Goal: Transaction & Acquisition: Book appointment/travel/reservation

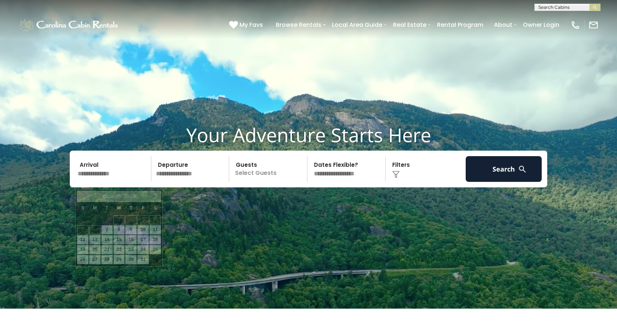
click at [100, 181] on input "text" at bounding box center [113, 169] width 76 height 26
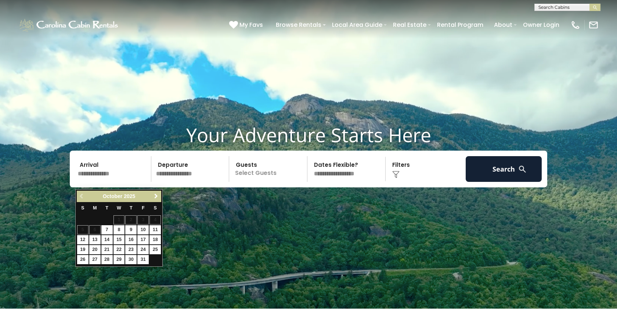
click at [155, 197] on span "Next" at bounding box center [156, 196] width 6 height 6
click at [81, 258] on link "23" at bounding box center [82, 259] width 11 height 9
type input "********"
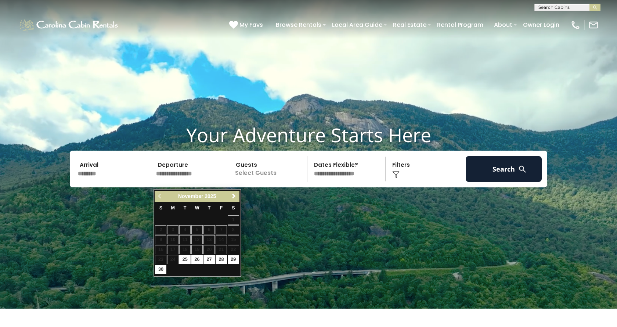
click at [235, 261] on link "29" at bounding box center [233, 259] width 11 height 9
type input "********"
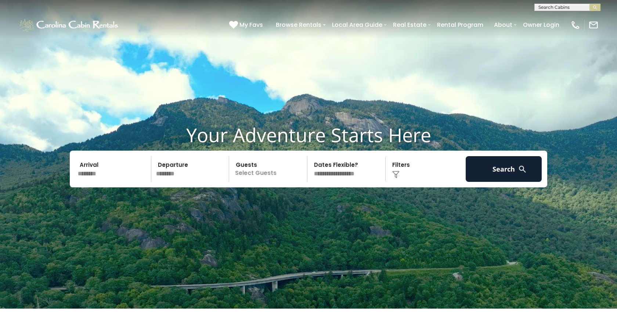
click at [256, 181] on p "Select Guests" at bounding box center [269, 169] width 76 height 26
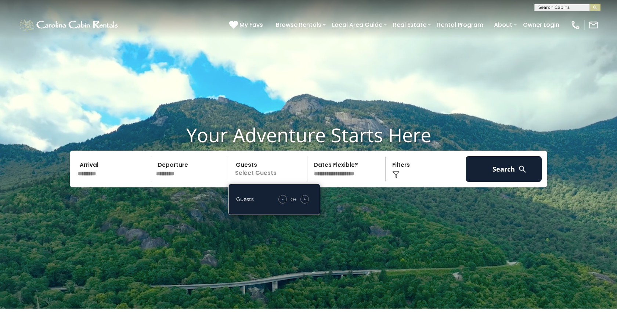
click at [306, 203] on span "+" at bounding box center [304, 198] width 3 height 7
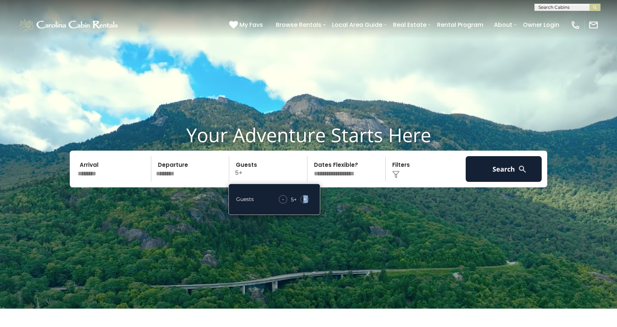
click at [306, 203] on span "+" at bounding box center [304, 198] width 3 height 7
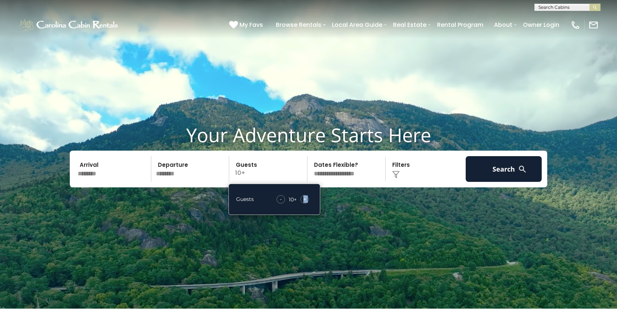
click at [306, 203] on span "+" at bounding box center [304, 198] width 3 height 7
click at [353, 221] on video at bounding box center [308, 154] width 617 height 308
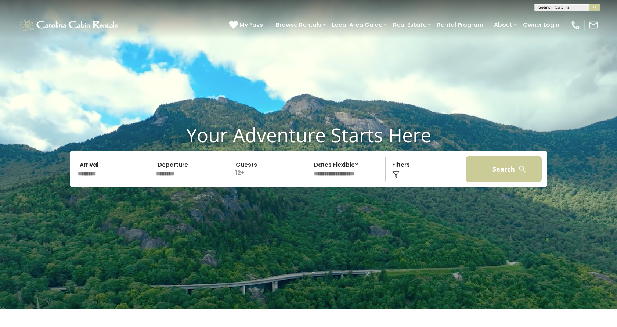
click at [496, 181] on button "Search" at bounding box center [503, 169] width 76 height 26
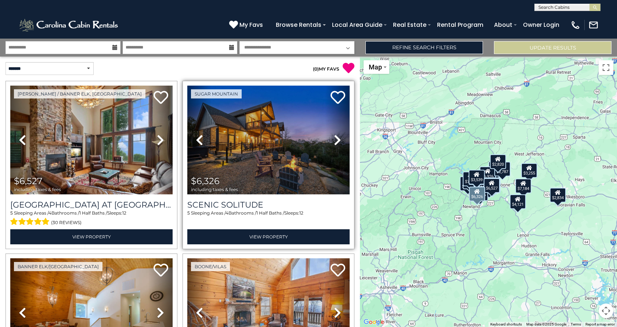
click at [287, 141] on img at bounding box center [268, 140] width 162 height 109
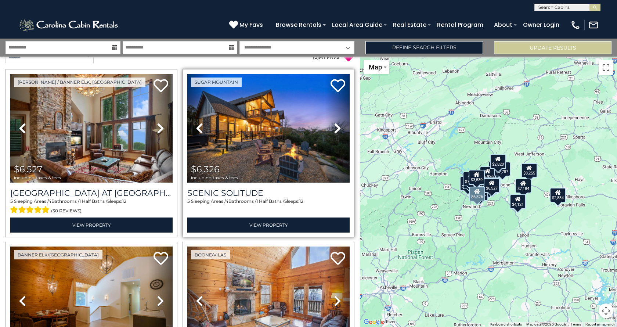
scroll to position [12, 0]
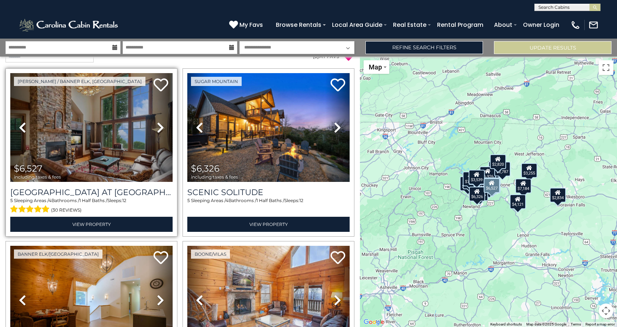
click at [143, 143] on img at bounding box center [91, 127] width 162 height 109
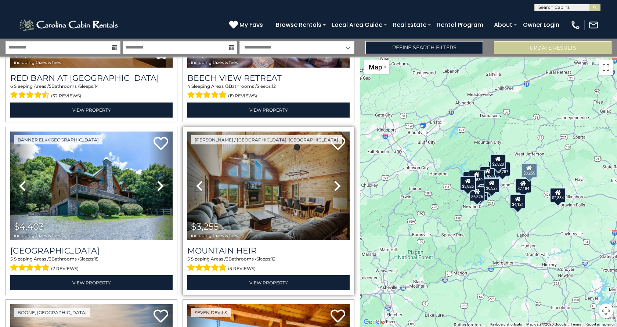
scroll to position [306, 0]
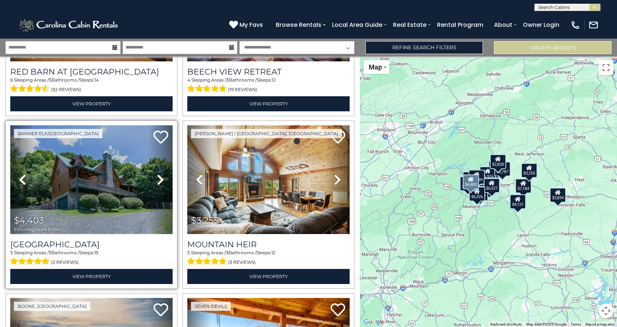
click at [123, 181] on img at bounding box center [91, 179] width 162 height 109
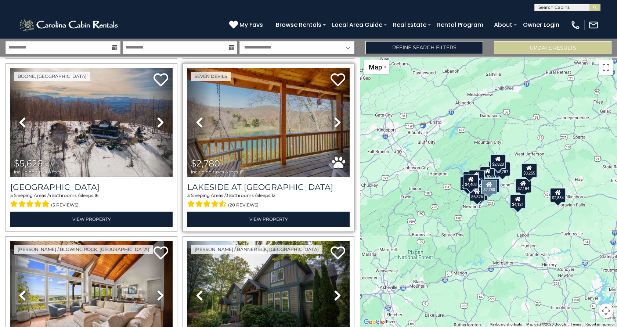
scroll to position [541, 0]
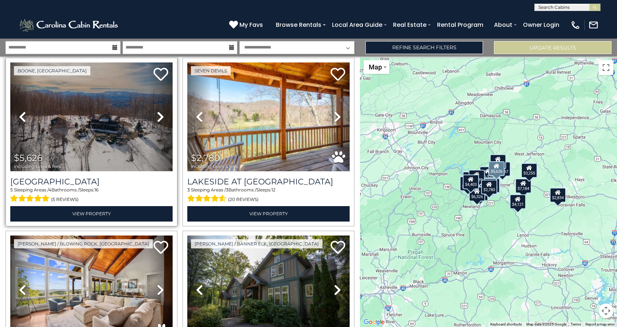
click at [161, 114] on icon at bounding box center [160, 117] width 7 height 12
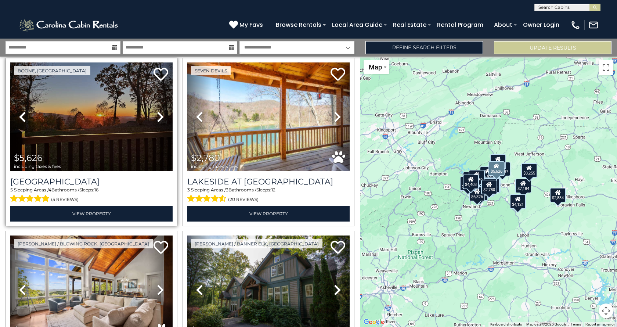
click at [161, 114] on icon at bounding box center [160, 117] width 7 height 12
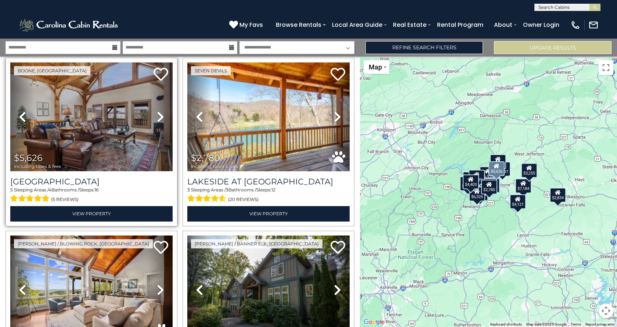
click at [161, 114] on icon at bounding box center [160, 117] width 7 height 12
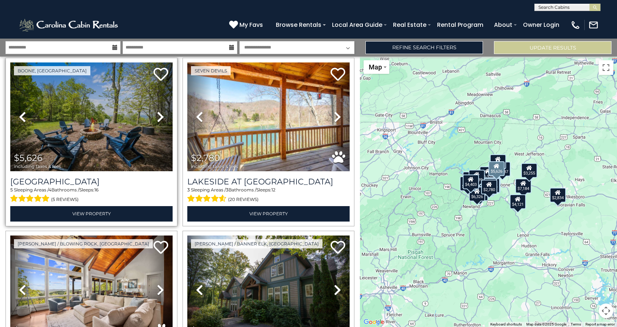
click at [161, 114] on icon at bounding box center [160, 117] width 7 height 12
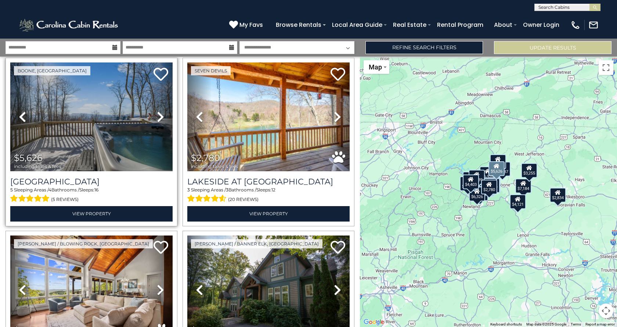
click at [120, 139] on img at bounding box center [91, 116] width 162 height 109
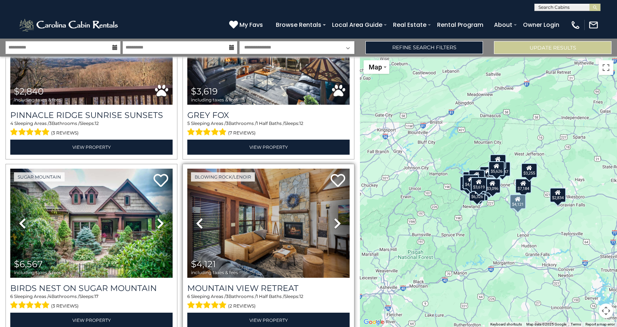
scroll to position [953, 0]
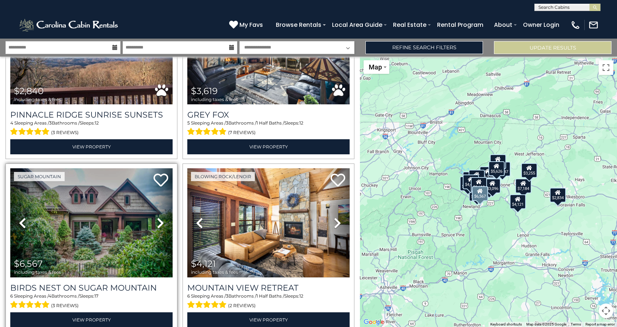
click at [160, 217] on icon at bounding box center [160, 223] width 7 height 12
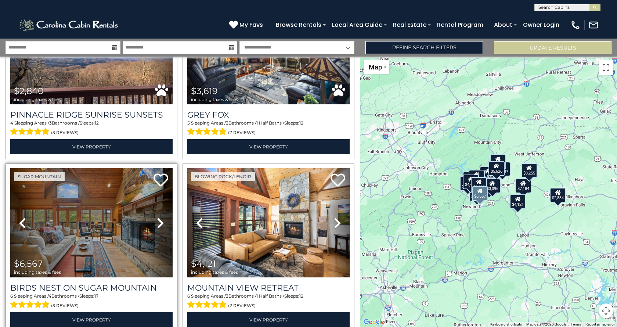
click at [160, 217] on icon at bounding box center [160, 223] width 7 height 12
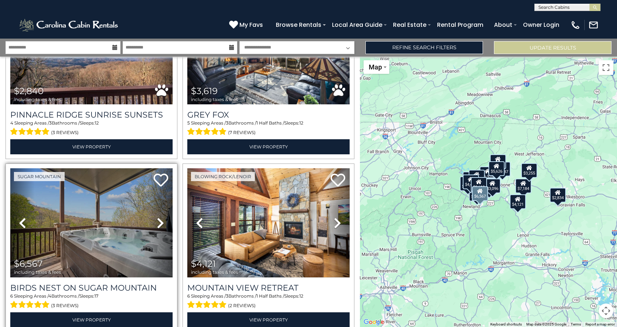
click at [160, 217] on icon at bounding box center [160, 223] width 7 height 12
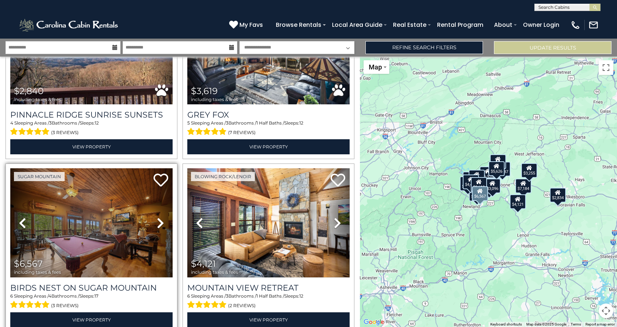
click at [160, 217] on icon at bounding box center [160, 223] width 7 height 12
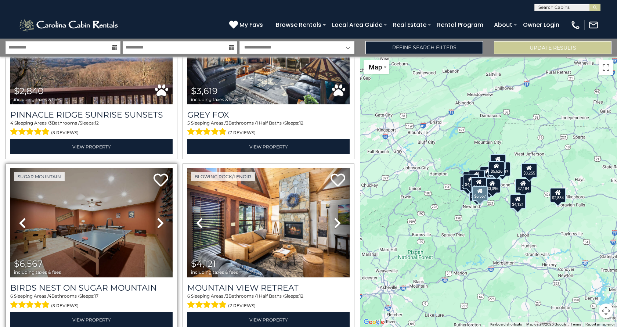
click at [160, 217] on icon at bounding box center [160, 223] width 7 height 12
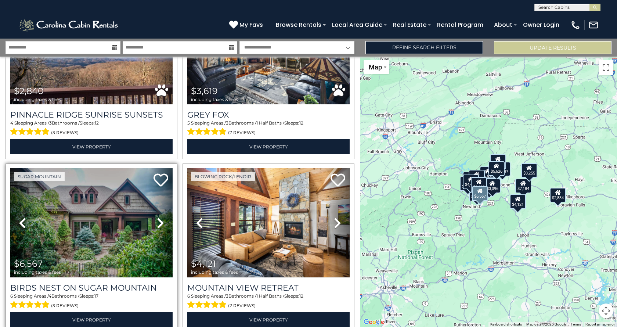
click at [157, 217] on icon at bounding box center [160, 223] width 7 height 12
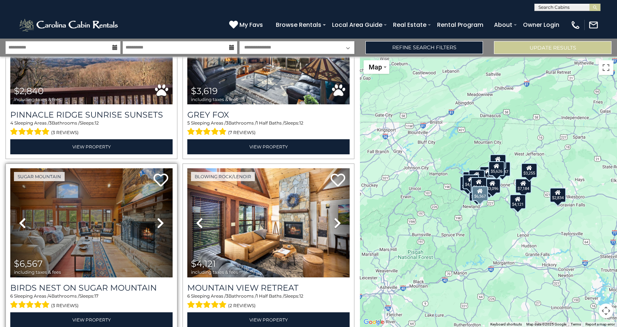
click at [157, 217] on icon at bounding box center [160, 223] width 7 height 12
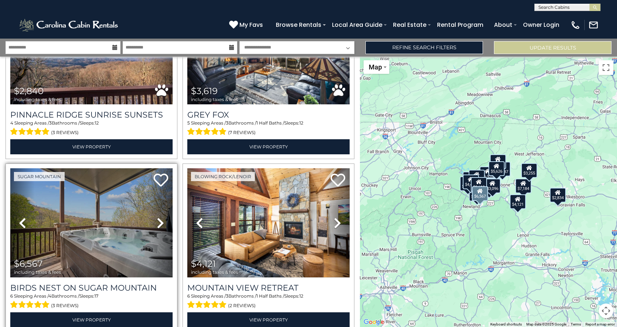
click at [157, 217] on icon at bounding box center [160, 223] width 7 height 12
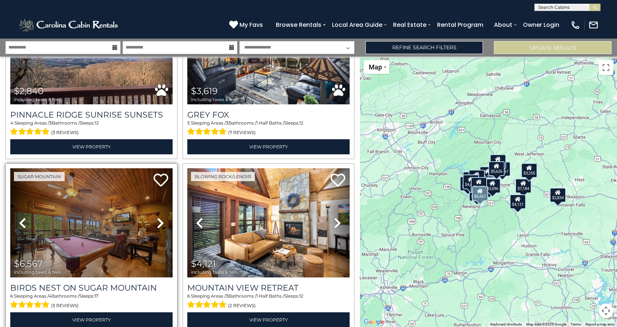
click at [155, 217] on link "Next" at bounding box center [160, 222] width 24 height 109
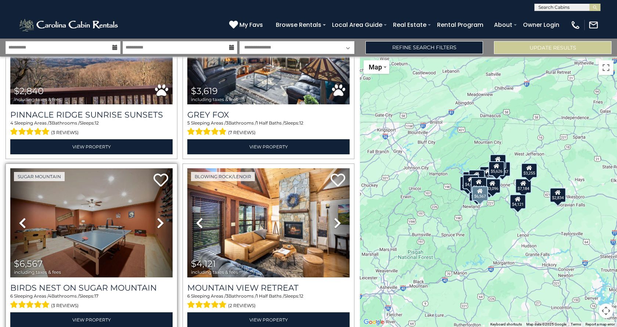
click at [161, 217] on icon at bounding box center [160, 223] width 7 height 12
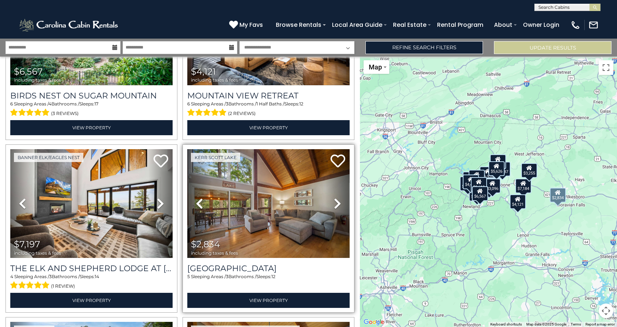
scroll to position [1148, 0]
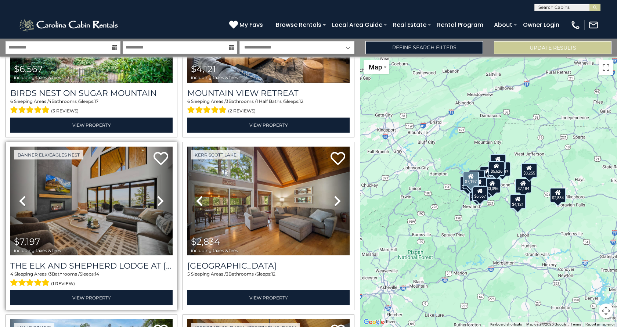
click at [159, 195] on icon at bounding box center [160, 201] width 7 height 12
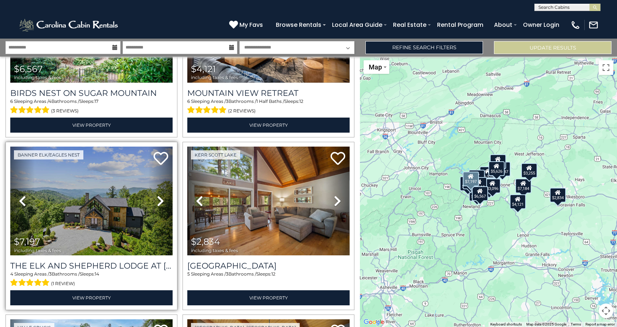
click at [130, 221] on img at bounding box center [91, 200] width 162 height 109
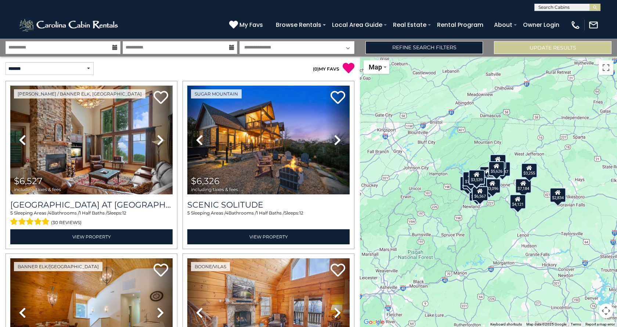
scroll to position [0, 0]
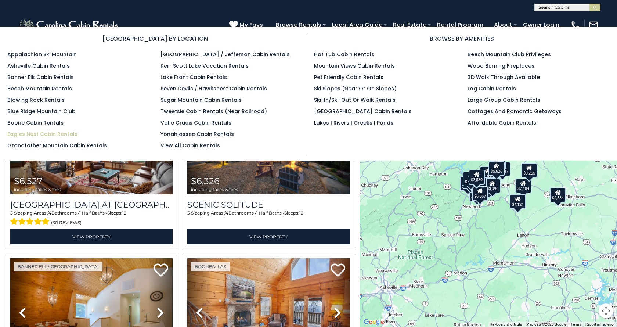
click at [66, 134] on link "Eagles Nest Cabin Rentals" at bounding box center [42, 133] width 70 height 7
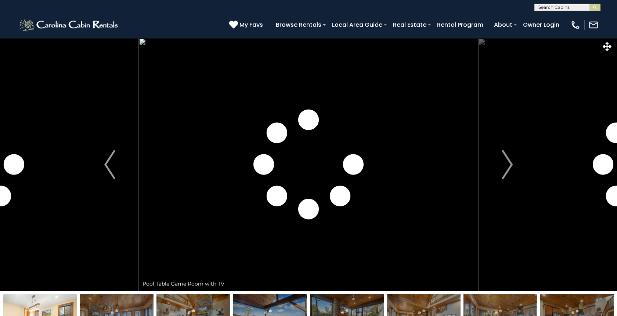
click at [511, 167] on img "Next" at bounding box center [506, 164] width 11 height 29
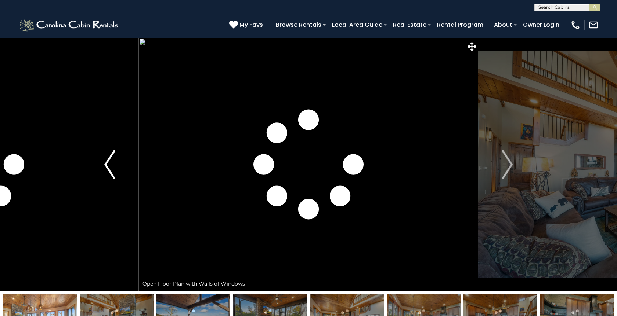
click at [106, 166] on img "Previous" at bounding box center [109, 164] width 11 height 29
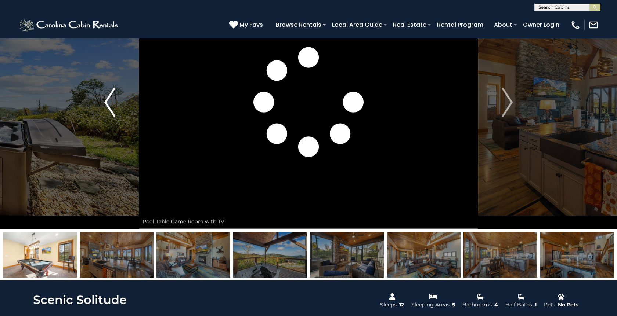
scroll to position [61, 0]
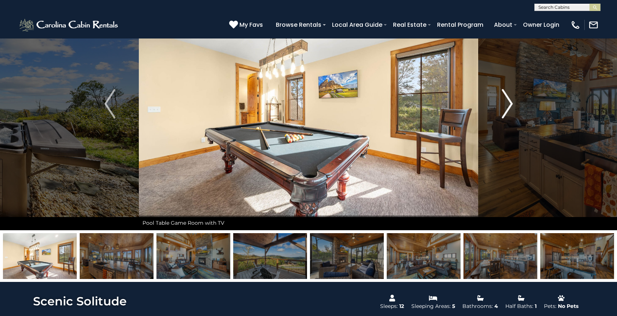
click at [507, 112] on img "Next" at bounding box center [506, 103] width 11 height 29
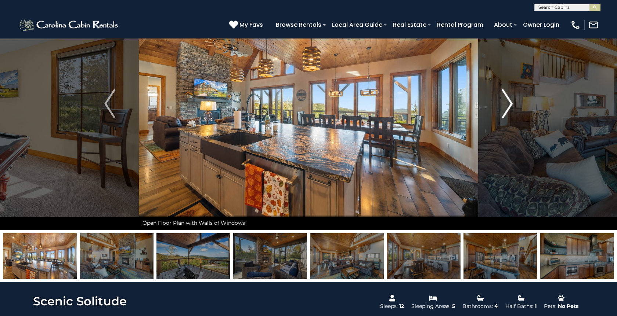
click at [507, 112] on img "Next" at bounding box center [506, 103] width 11 height 29
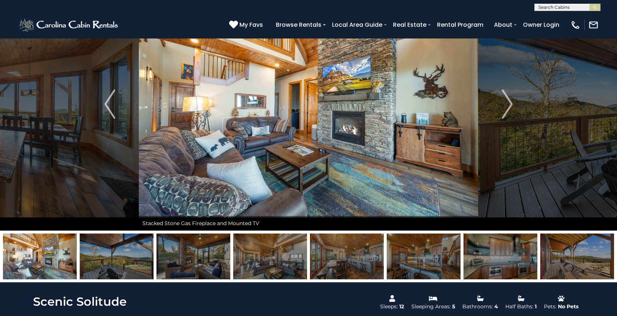
scroll to position [61, 0]
click at [525, 262] on img at bounding box center [500, 257] width 74 height 46
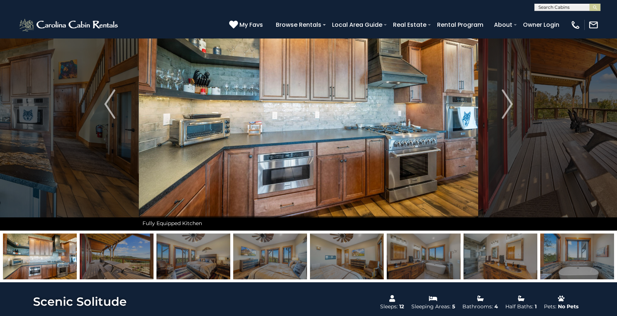
click at [567, 264] on img at bounding box center [577, 257] width 74 height 46
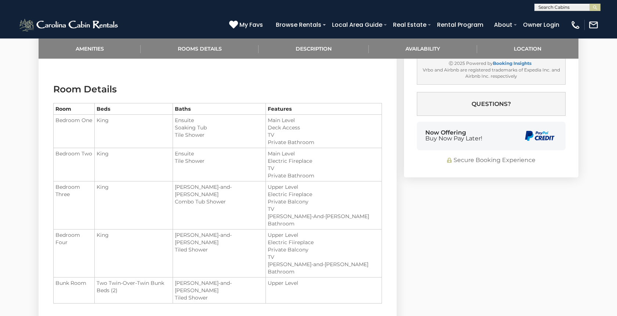
scroll to position [657, 0]
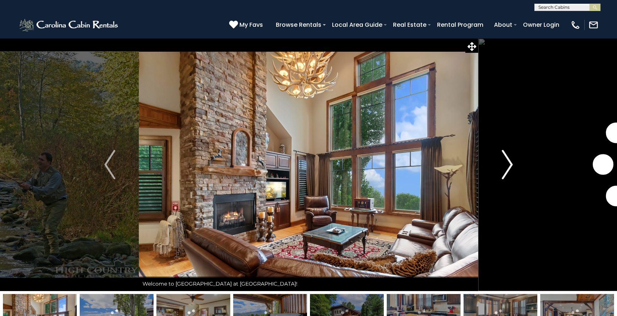
click at [506, 171] on img "Next" at bounding box center [506, 164] width 11 height 29
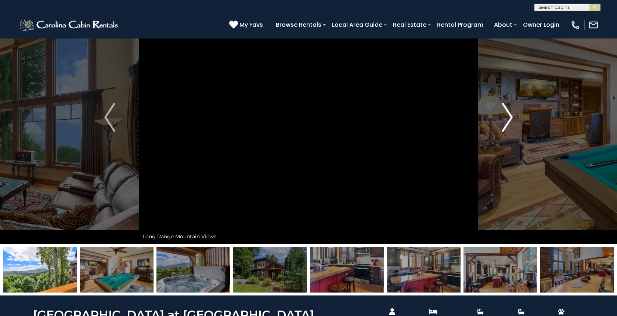
scroll to position [43, 0]
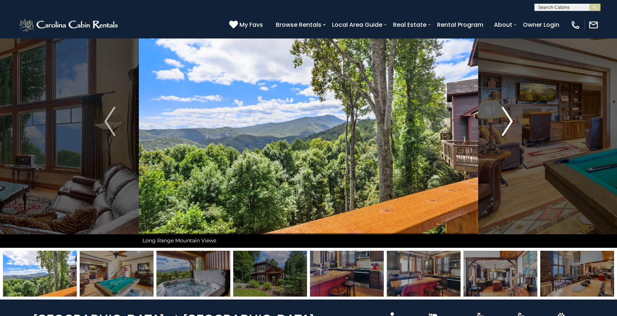
click at [508, 119] on img "Next" at bounding box center [506, 121] width 11 height 29
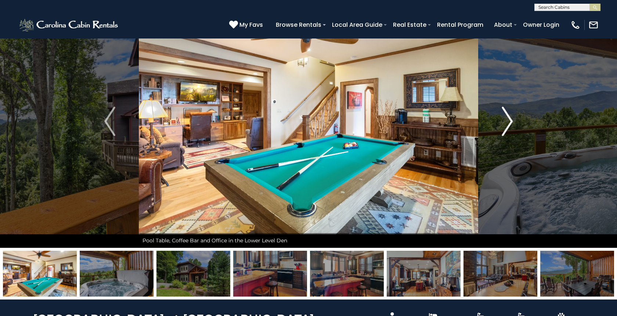
click at [509, 120] on img "Next" at bounding box center [506, 121] width 11 height 29
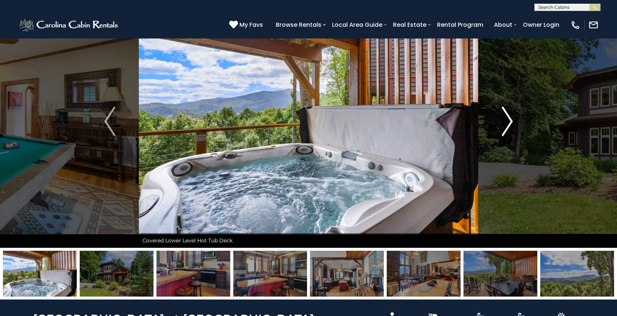
click at [509, 120] on img "Next" at bounding box center [506, 121] width 11 height 29
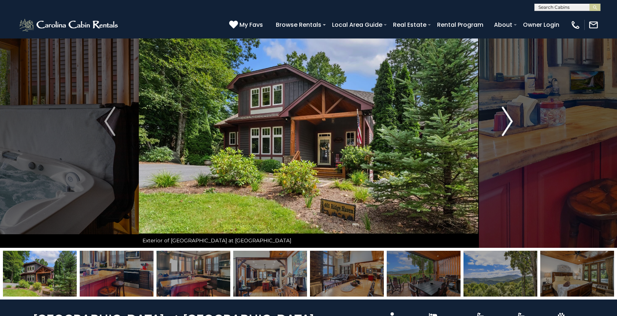
click at [509, 121] on img "Next" at bounding box center [506, 121] width 11 height 29
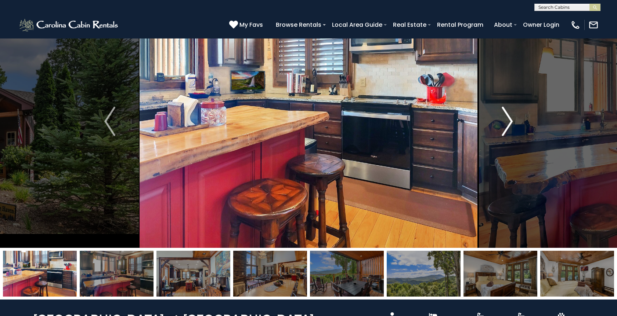
click at [511, 123] on img "Next" at bounding box center [506, 121] width 11 height 29
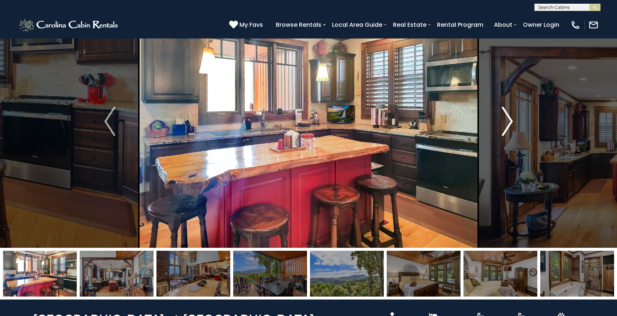
click at [508, 122] on img "Next" at bounding box center [506, 121] width 11 height 29
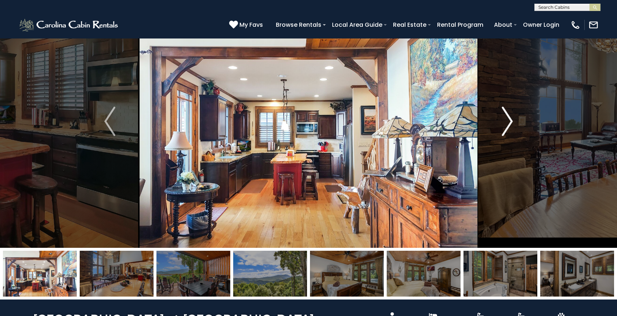
click at [508, 122] on img "Next" at bounding box center [506, 121] width 11 height 29
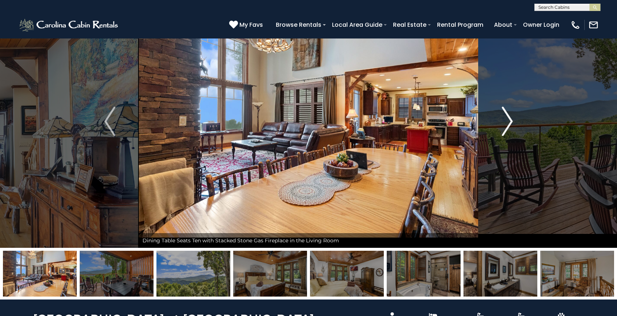
click at [508, 122] on img "Next" at bounding box center [506, 121] width 11 height 29
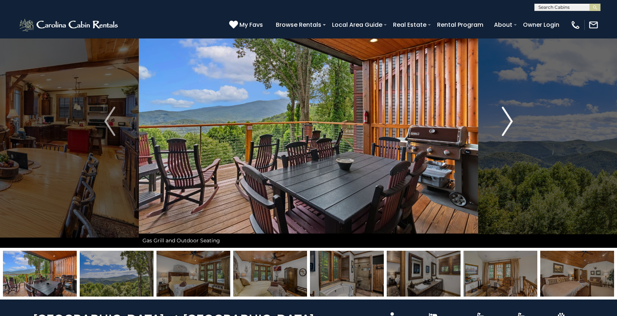
click at [511, 121] on img "Next" at bounding box center [506, 121] width 11 height 29
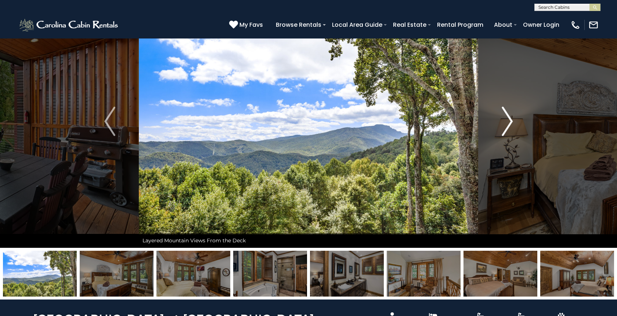
click at [511, 121] on img "Next" at bounding box center [506, 121] width 11 height 29
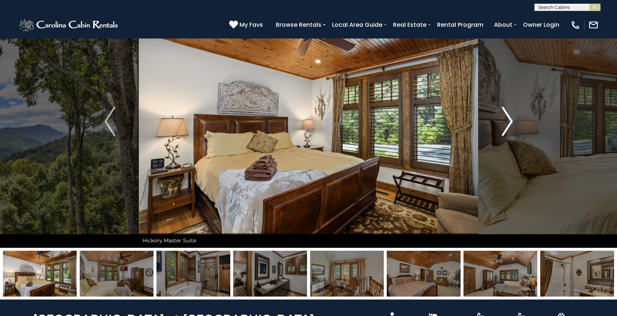
click at [511, 121] on img "Next" at bounding box center [506, 121] width 11 height 29
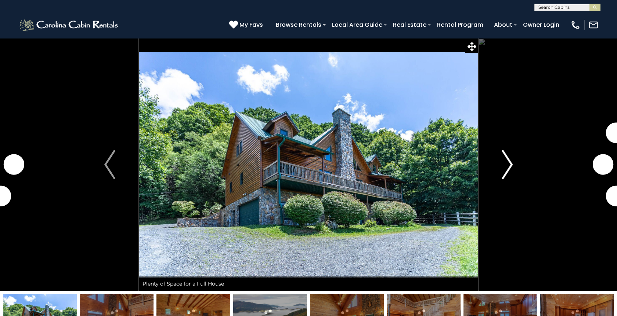
click at [504, 171] on img "Next" at bounding box center [506, 164] width 11 height 29
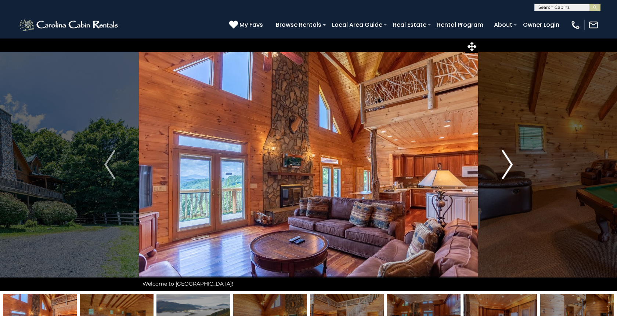
click at [508, 171] on img "Next" at bounding box center [506, 164] width 11 height 29
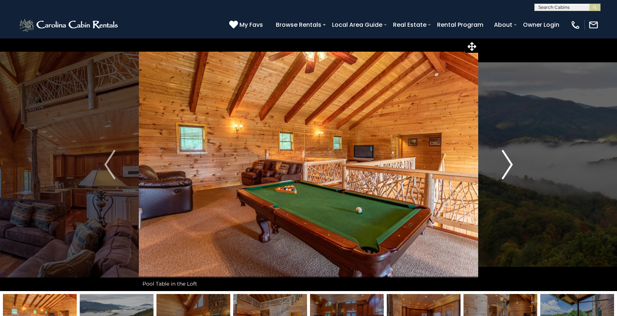
click at [508, 172] on img "Next" at bounding box center [506, 164] width 11 height 29
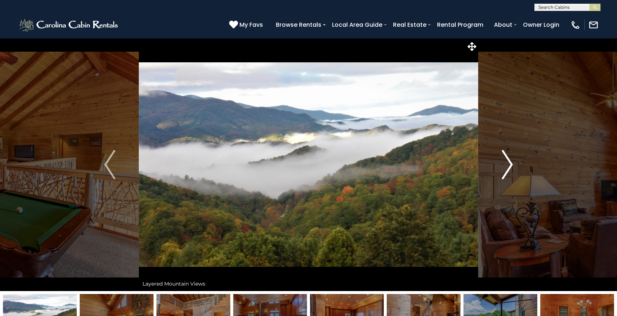
click at [508, 172] on img "Next" at bounding box center [506, 164] width 11 height 29
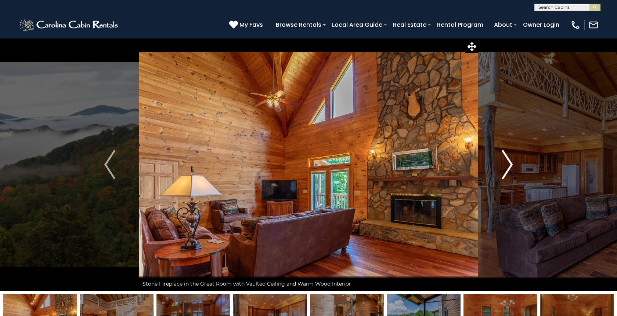
click at [508, 172] on img "Next" at bounding box center [506, 164] width 11 height 29
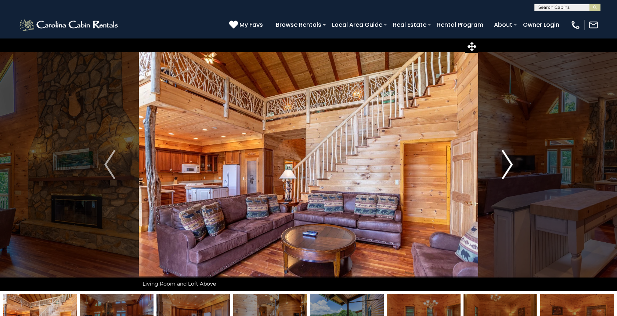
click at [508, 172] on img "Next" at bounding box center [506, 164] width 11 height 29
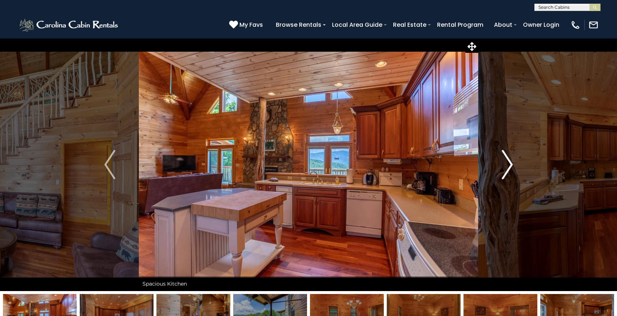
click at [508, 172] on img "Next" at bounding box center [506, 164] width 11 height 29
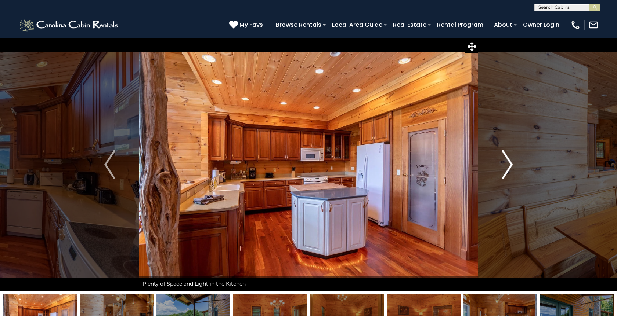
click at [508, 173] on img "Next" at bounding box center [506, 164] width 11 height 29
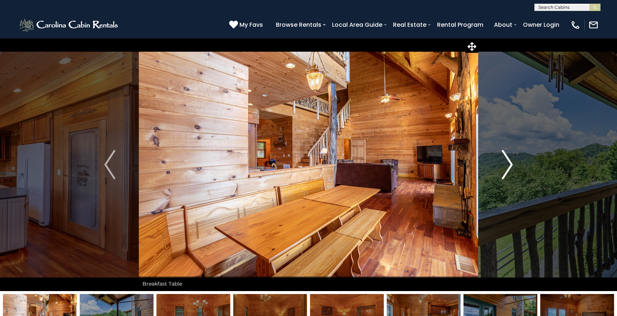
click at [508, 173] on img "Next" at bounding box center [506, 164] width 11 height 29
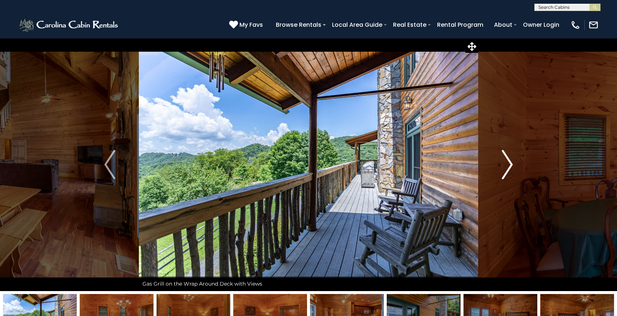
click at [508, 173] on img "Next" at bounding box center [506, 164] width 11 height 29
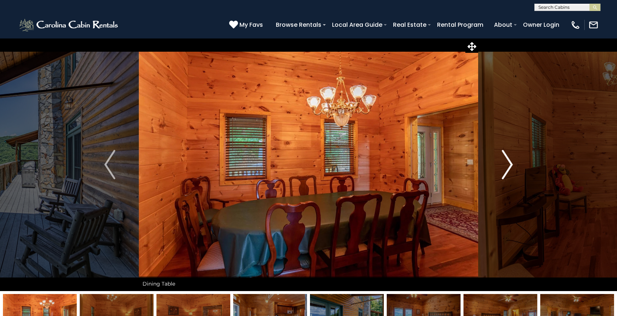
click at [508, 173] on img "Next" at bounding box center [506, 164] width 11 height 29
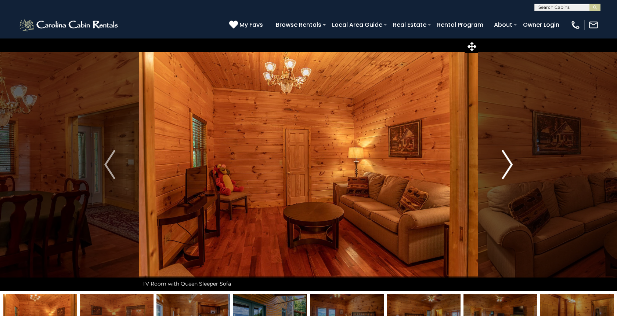
click at [507, 173] on img "Next" at bounding box center [506, 164] width 11 height 29
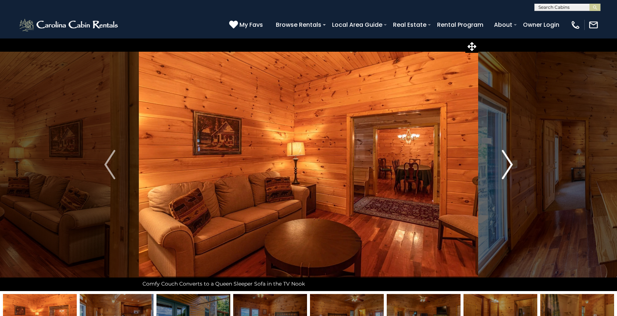
click at [507, 174] on img "Next" at bounding box center [506, 164] width 11 height 29
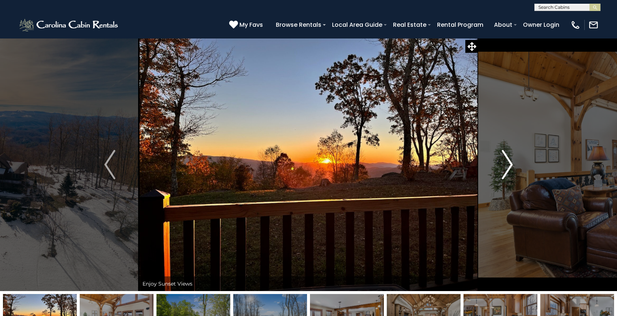
click at [507, 170] on img "Next" at bounding box center [506, 164] width 11 height 29
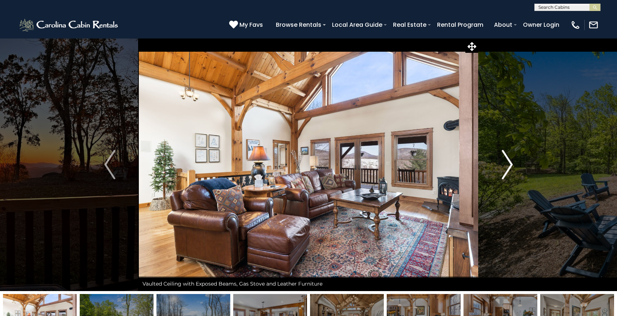
click at [507, 170] on img "Next" at bounding box center [506, 164] width 11 height 29
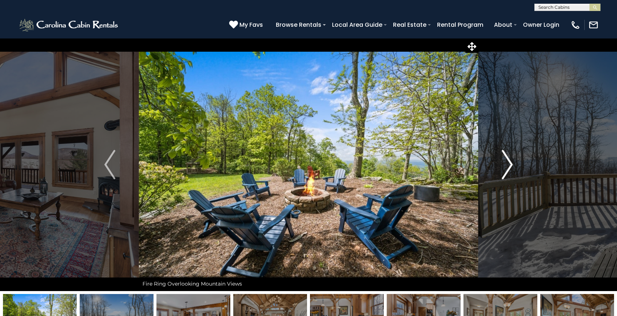
click at [507, 170] on img "Next" at bounding box center [506, 164] width 11 height 29
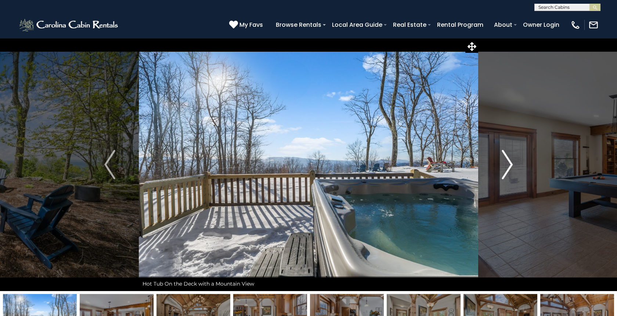
click at [507, 170] on img "Next" at bounding box center [506, 164] width 11 height 29
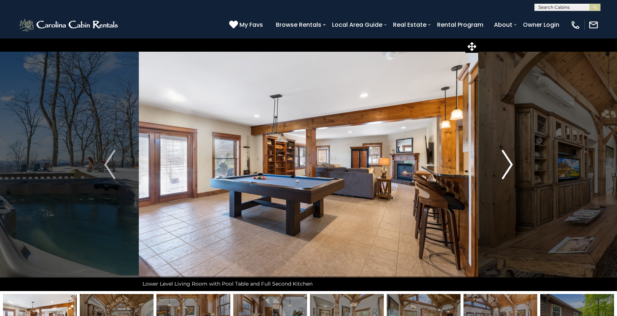
click at [507, 170] on img "Next" at bounding box center [506, 164] width 11 height 29
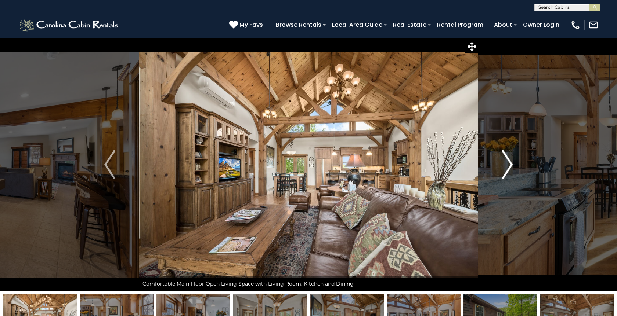
click at [507, 170] on img "Next" at bounding box center [506, 164] width 11 height 29
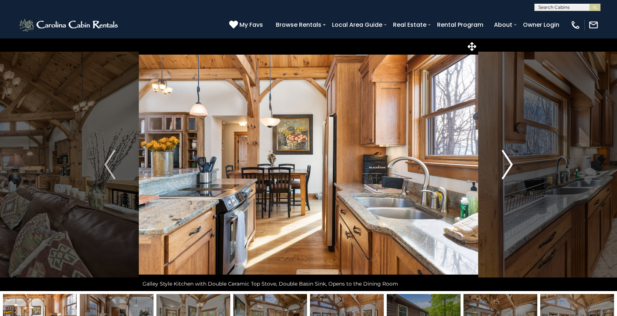
click at [507, 170] on img "Next" at bounding box center [506, 164] width 11 height 29
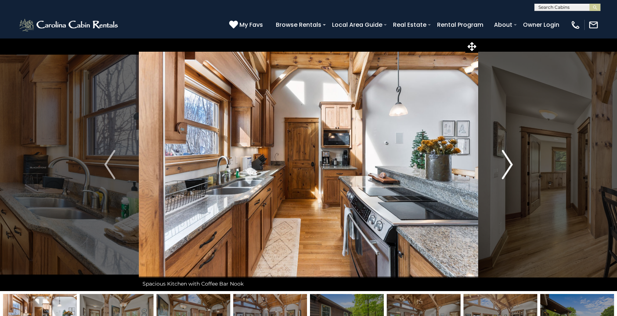
click at [507, 170] on img "Next" at bounding box center [506, 164] width 11 height 29
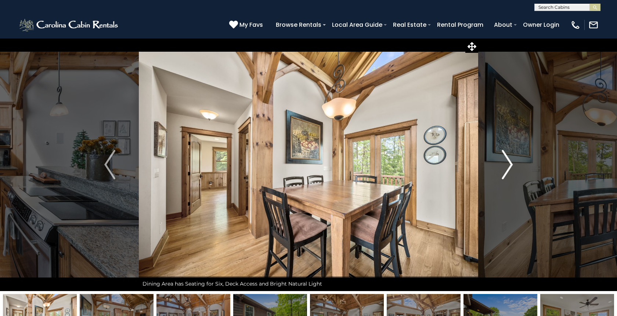
click at [507, 170] on img "Next" at bounding box center [506, 164] width 11 height 29
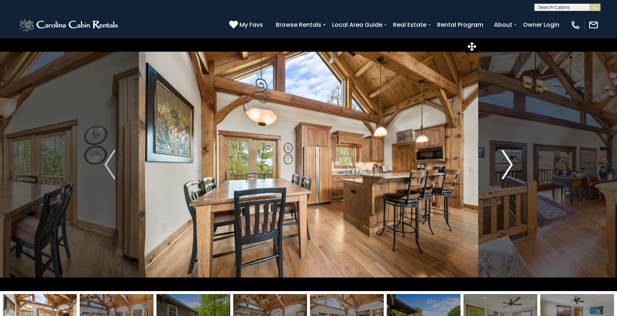
click at [507, 170] on img "Next" at bounding box center [506, 164] width 11 height 29
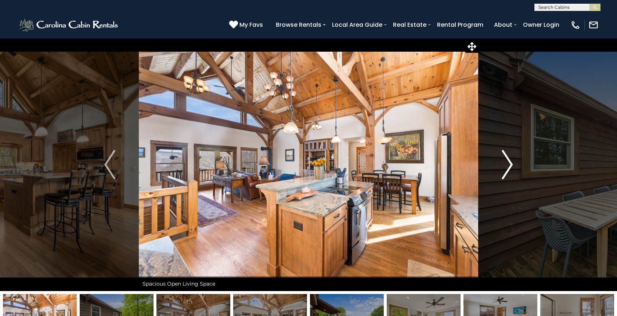
click at [508, 170] on img "Next" at bounding box center [506, 164] width 11 height 29
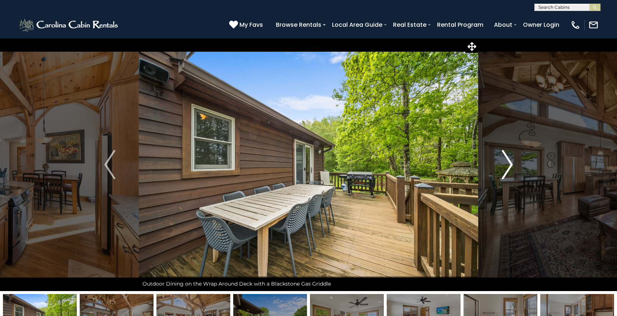
click at [508, 170] on img "Next" at bounding box center [506, 164] width 11 height 29
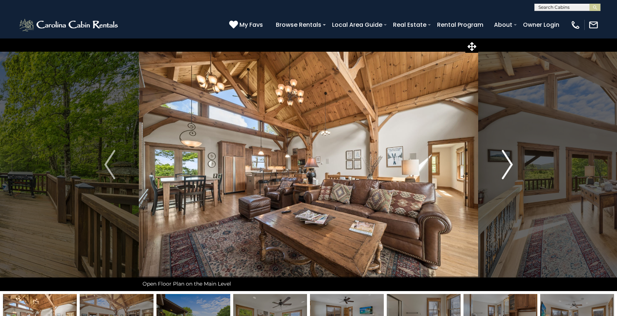
click at [508, 170] on img "Next" at bounding box center [506, 164] width 11 height 29
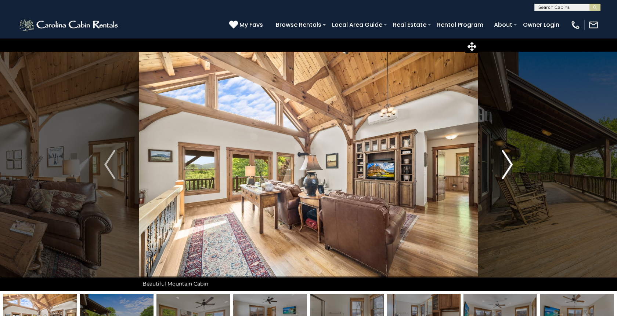
click at [508, 170] on img "Next" at bounding box center [506, 164] width 11 height 29
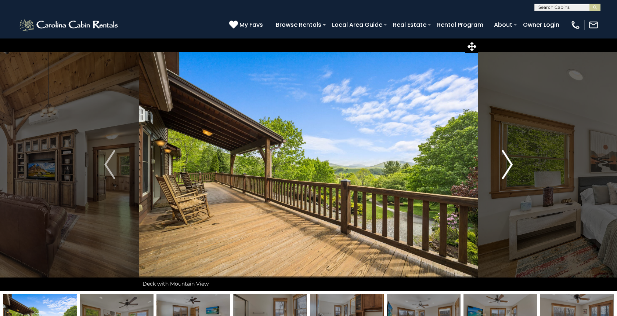
click at [508, 170] on img "Next" at bounding box center [506, 164] width 11 height 29
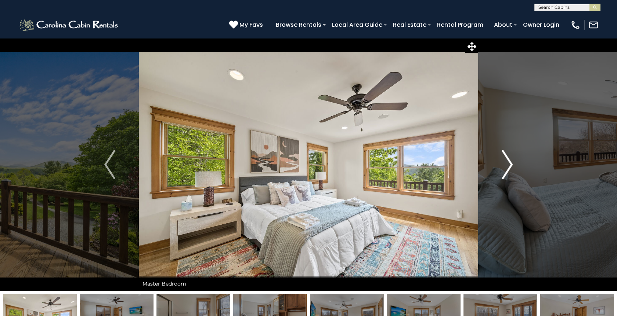
click at [508, 170] on img "Next" at bounding box center [506, 164] width 11 height 29
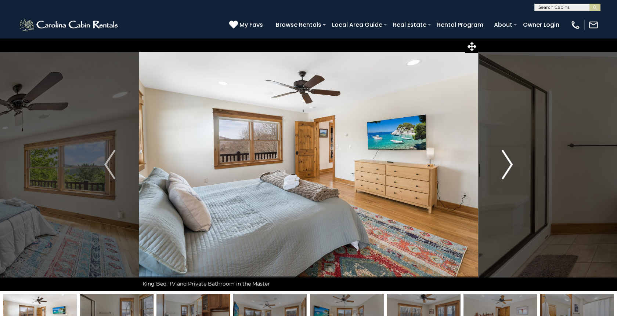
click at [508, 170] on img "Next" at bounding box center [506, 164] width 11 height 29
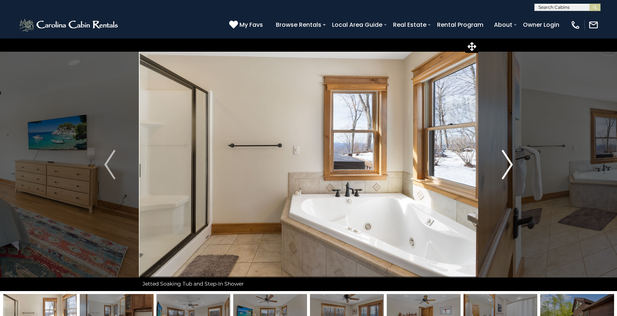
click at [508, 170] on img "Next" at bounding box center [506, 164] width 11 height 29
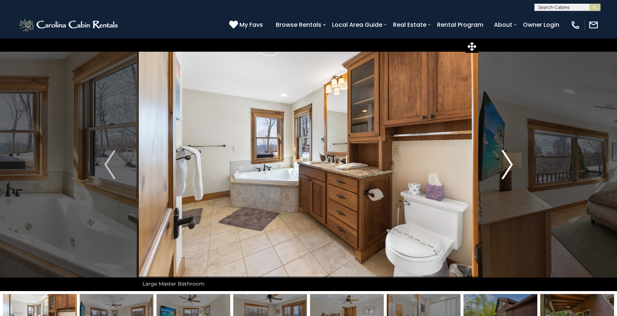
click at [508, 170] on img "Next" at bounding box center [506, 164] width 11 height 29
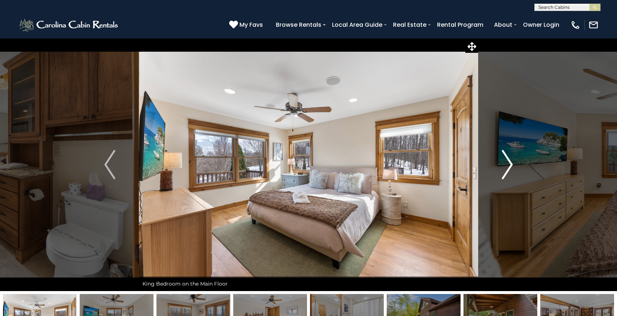
click at [508, 170] on img "Next" at bounding box center [506, 164] width 11 height 29
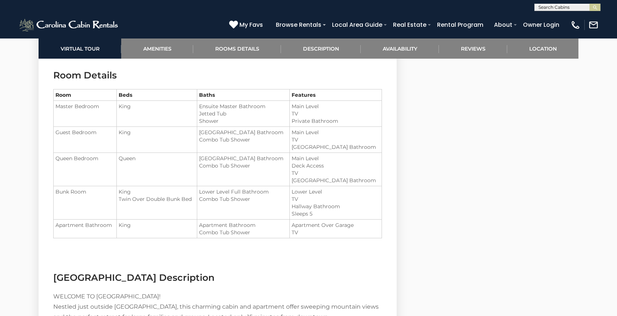
scroll to position [1038, 0]
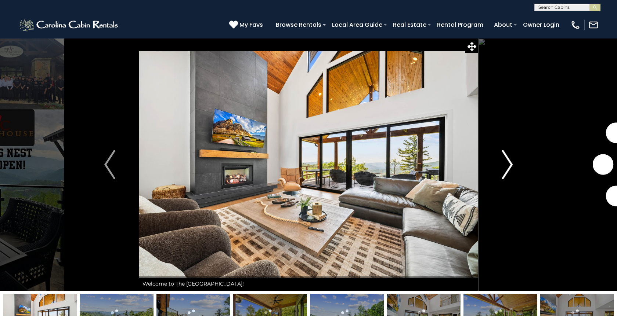
click at [509, 167] on img "Next" at bounding box center [506, 164] width 11 height 29
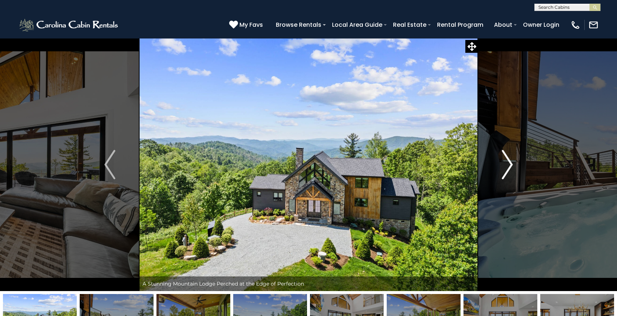
click at [510, 167] on img "Next" at bounding box center [506, 164] width 11 height 29
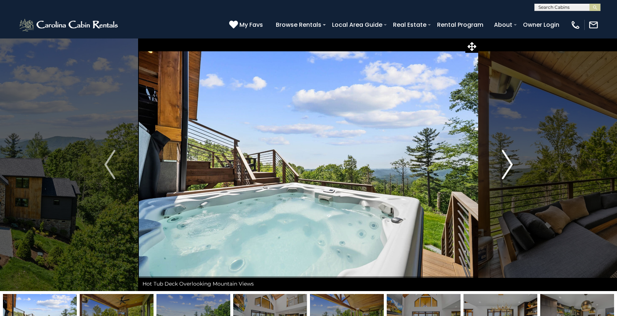
click at [510, 167] on img "Next" at bounding box center [506, 164] width 11 height 29
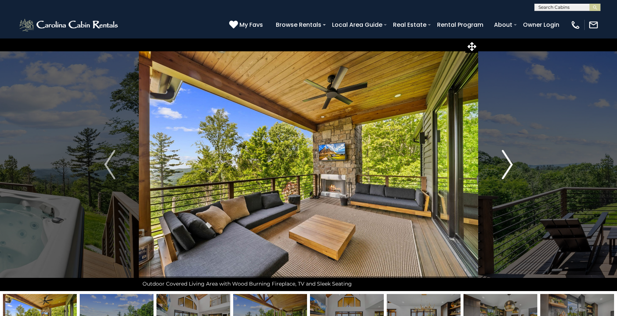
click at [509, 167] on img "Next" at bounding box center [506, 164] width 11 height 29
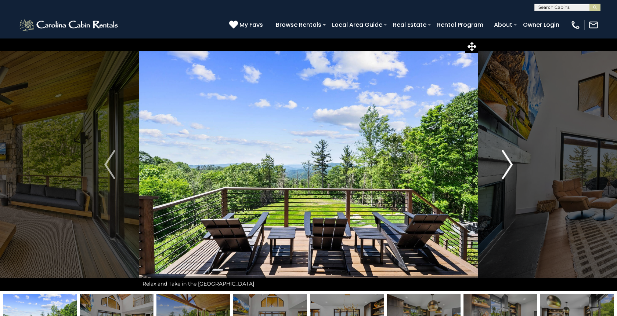
click at [509, 167] on img "Next" at bounding box center [506, 164] width 11 height 29
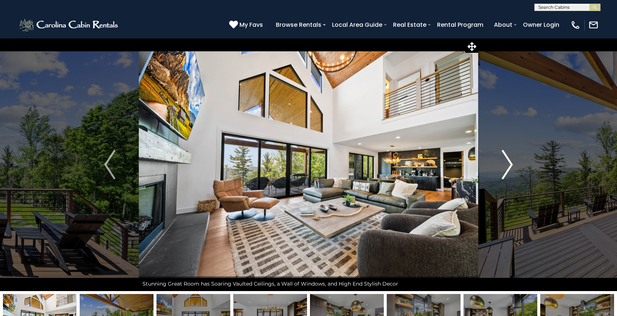
click at [509, 167] on img "Next" at bounding box center [506, 164] width 11 height 29
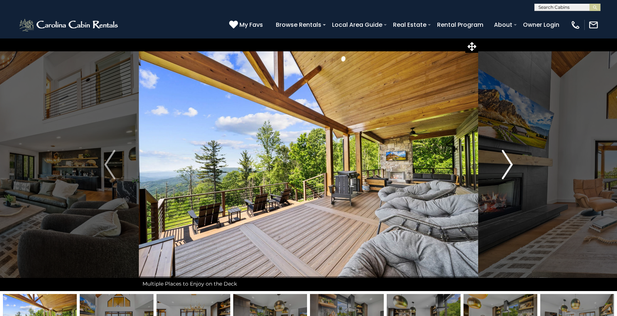
click at [509, 167] on img "Next" at bounding box center [506, 164] width 11 height 29
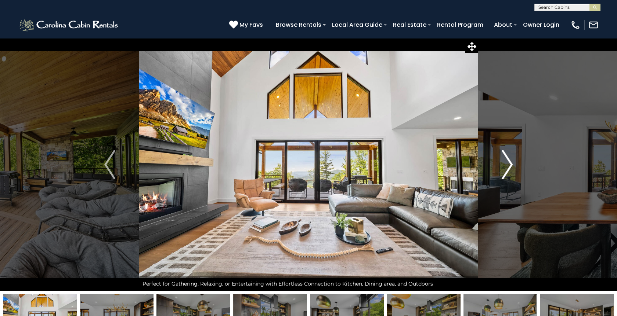
click at [509, 168] on img "Next" at bounding box center [506, 164] width 11 height 29
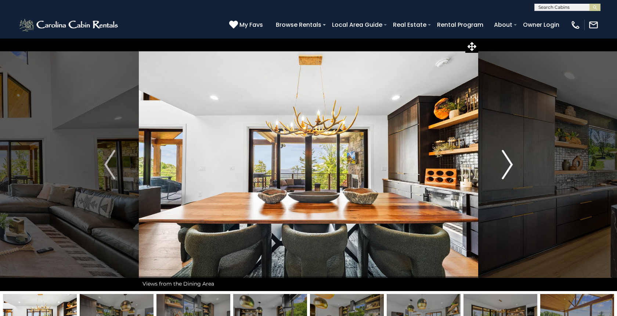
click at [509, 168] on img "Next" at bounding box center [506, 164] width 11 height 29
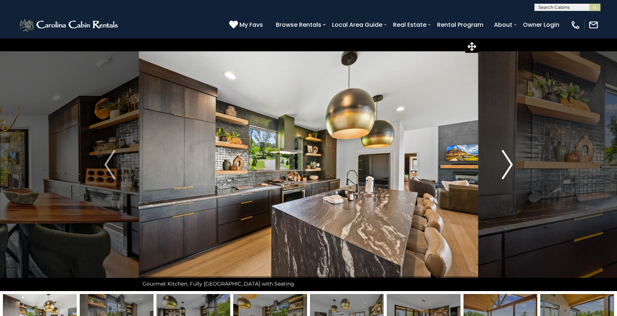
click at [510, 168] on img "Next" at bounding box center [506, 164] width 11 height 29
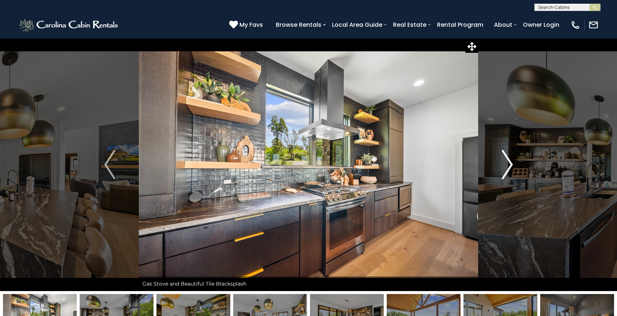
click at [510, 169] on img "Next" at bounding box center [506, 164] width 11 height 29
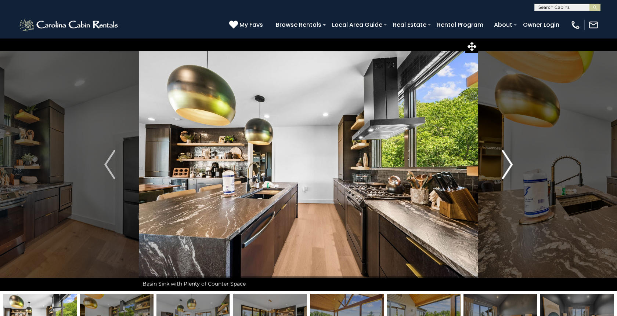
click at [510, 169] on img "Next" at bounding box center [506, 164] width 11 height 29
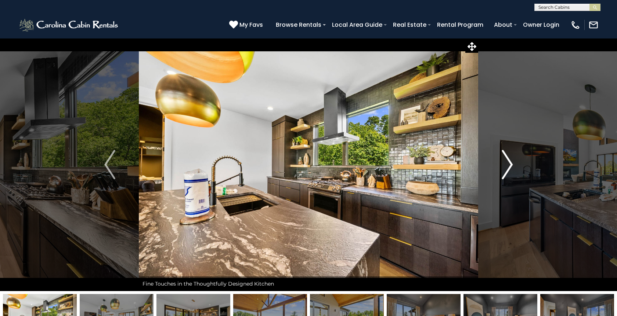
click at [510, 169] on img "Next" at bounding box center [506, 164] width 11 height 29
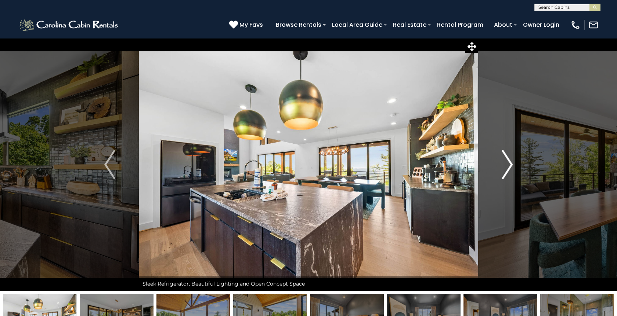
click at [510, 169] on img "Next" at bounding box center [506, 164] width 11 height 29
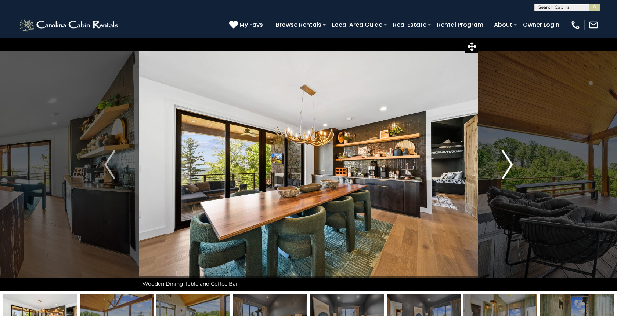
click at [507, 164] on img "Next" at bounding box center [506, 164] width 11 height 29
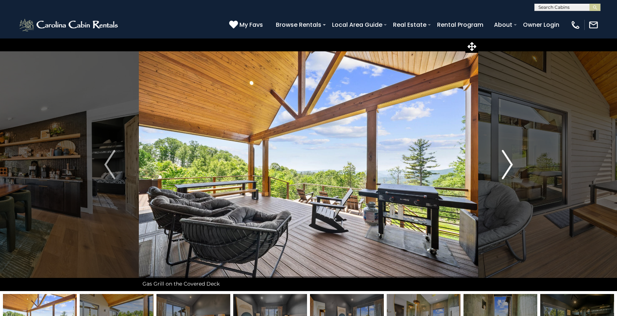
click at [507, 164] on img "Next" at bounding box center [506, 164] width 11 height 29
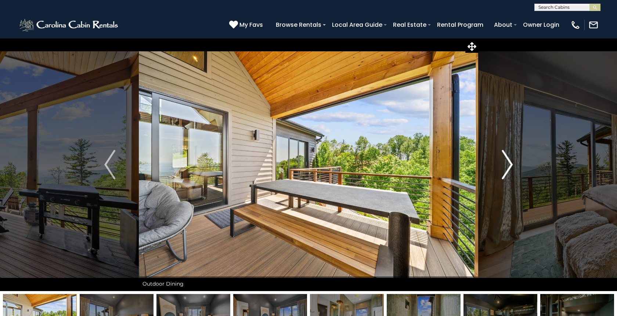
click at [507, 164] on img "Next" at bounding box center [506, 164] width 11 height 29
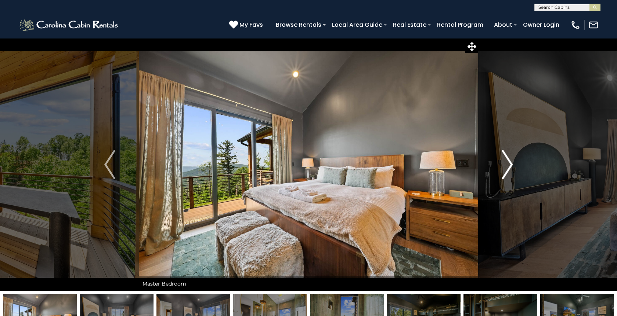
click at [507, 164] on img "Next" at bounding box center [506, 164] width 11 height 29
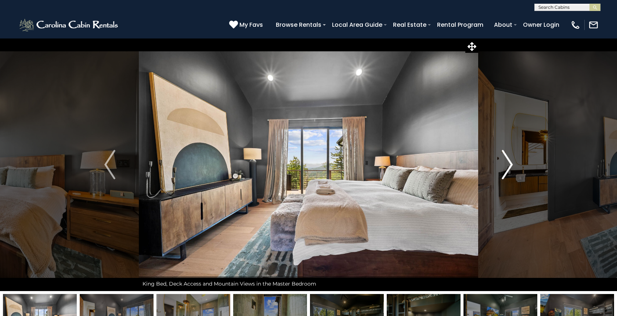
click at [507, 164] on img "Next" at bounding box center [506, 164] width 11 height 29
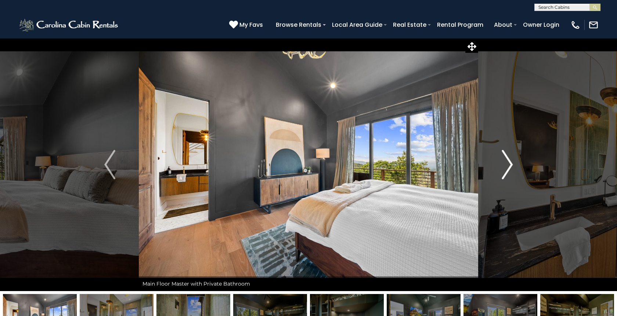
click at [507, 164] on img "Next" at bounding box center [506, 164] width 11 height 29
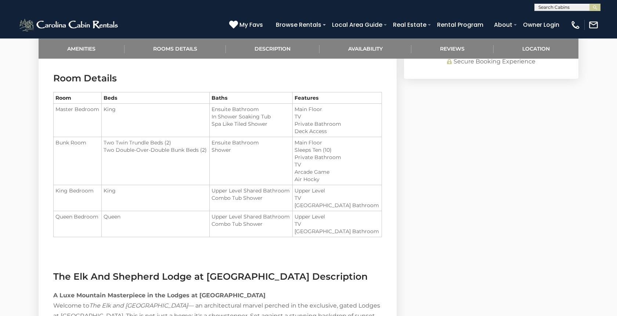
scroll to position [668, 0]
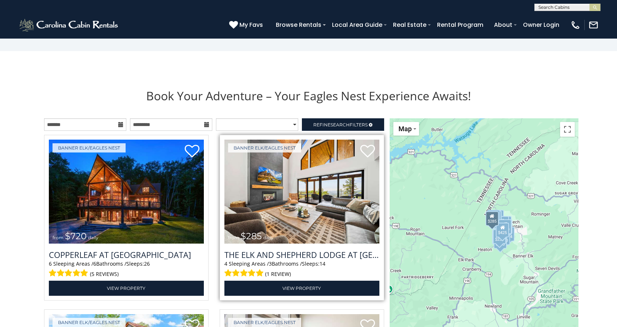
scroll to position [772, 0]
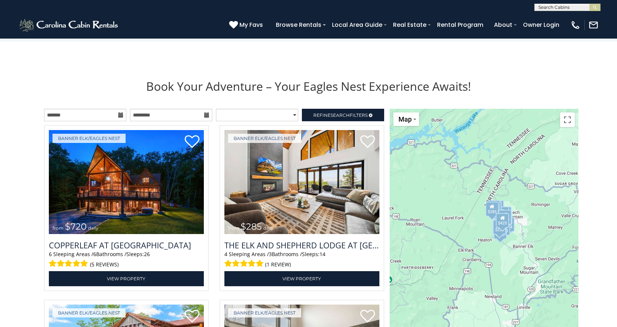
click at [120, 114] on icon at bounding box center [120, 114] width 5 height 5
click at [120, 117] on icon at bounding box center [120, 114] width 5 height 5
click at [121, 113] on icon at bounding box center [120, 114] width 5 height 5
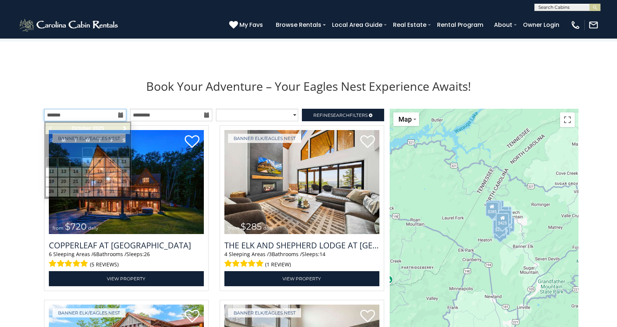
click at [107, 118] on input "text" at bounding box center [85, 115] width 82 height 12
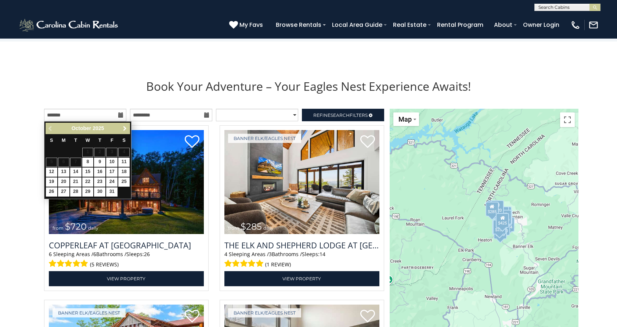
click at [125, 127] on span "Next" at bounding box center [125, 129] width 6 height 6
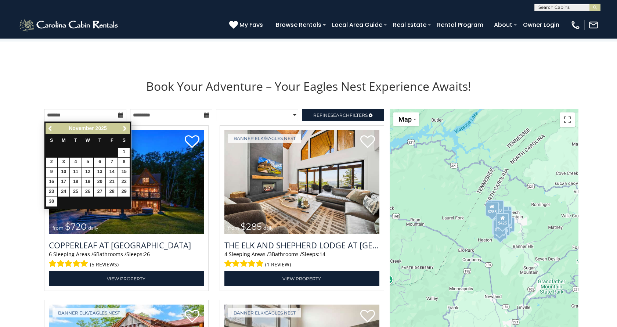
click at [53, 192] on link "23" at bounding box center [51, 191] width 11 height 9
type input "**********"
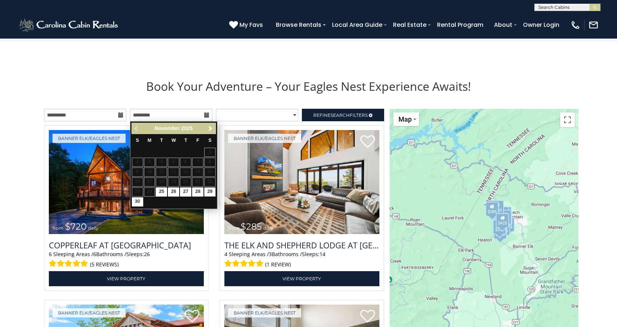
click at [208, 193] on link "29" at bounding box center [209, 191] width 11 height 9
type input "**********"
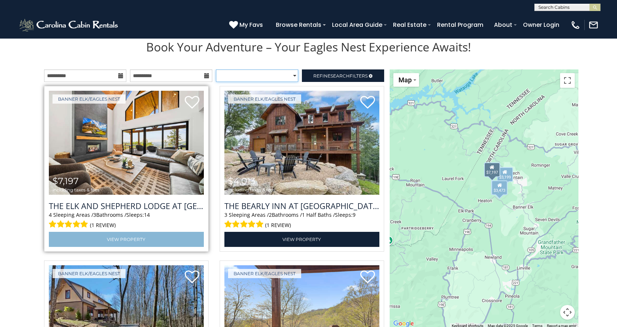
scroll to position [811, 0]
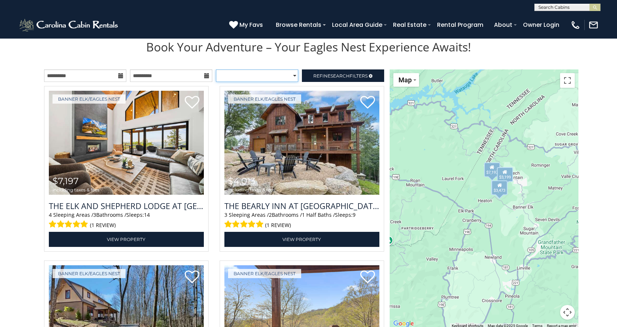
select select "**********"
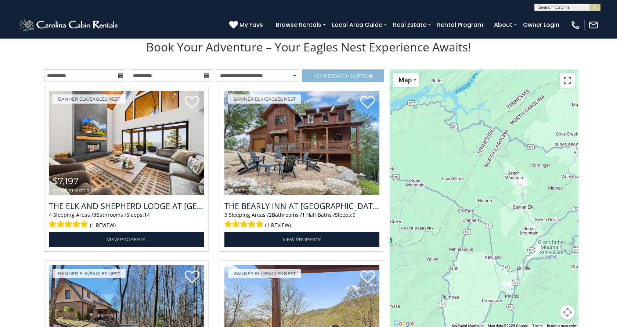
click at [319, 77] on span "Refine Search Filters" at bounding box center [340, 76] width 54 height 6
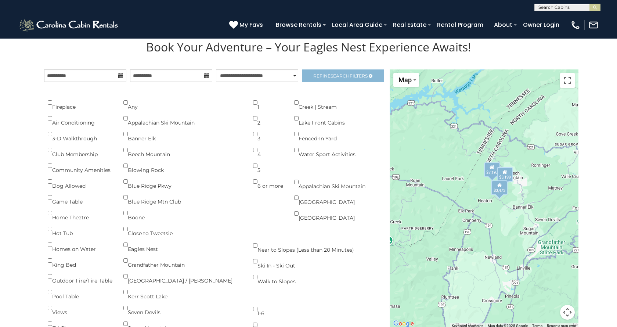
click at [319, 76] on span "Refine Search Filters" at bounding box center [340, 76] width 54 height 6
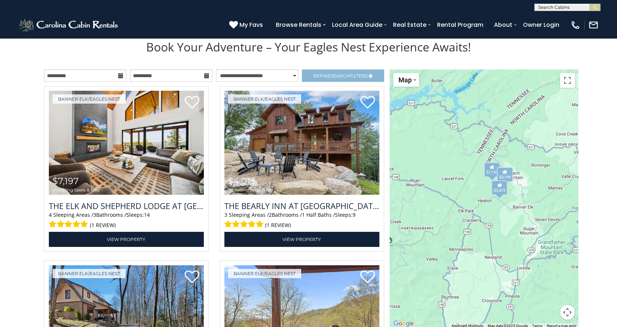
click at [318, 76] on span "Refine Search Filters" at bounding box center [340, 76] width 54 height 6
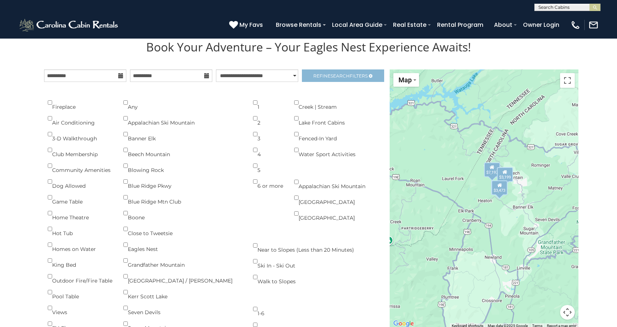
click at [318, 76] on span "Refine Search Filters" at bounding box center [340, 76] width 54 height 6
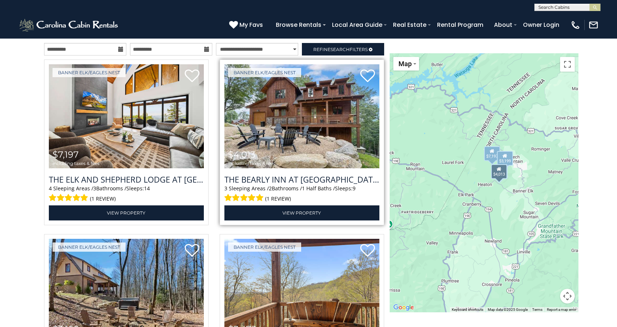
scroll to position [836, 0]
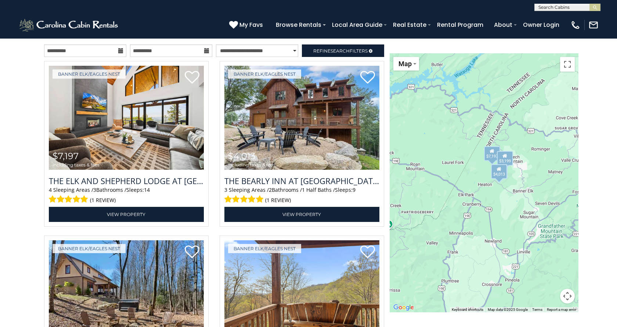
click at [212, 17] on div "(828) 295-6000 My Favs Browse Rentals Local Area Guide Activities & Attractions…" at bounding box center [308, 25] width 617 height 28
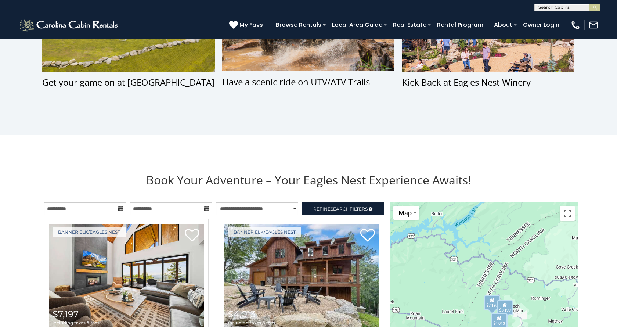
scroll to position [795, 0]
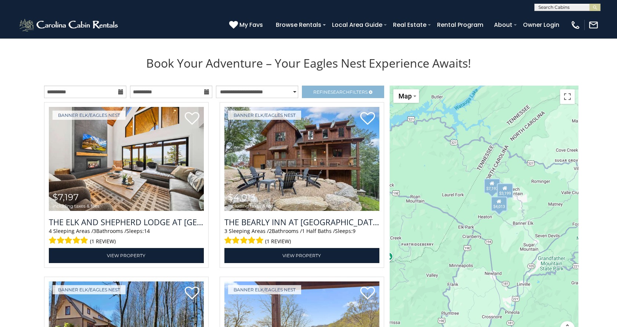
click at [320, 90] on span "Refine Search Filters" at bounding box center [340, 92] width 54 height 6
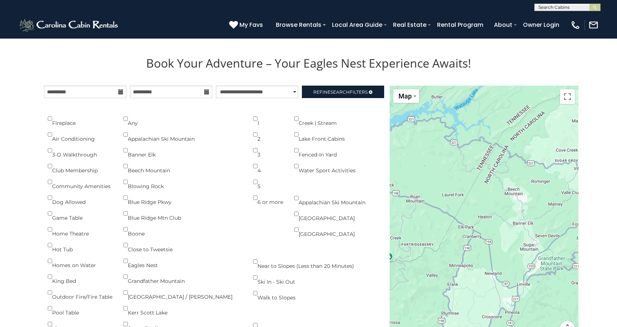
click at [126, 253] on div "Eagles Nest" at bounding box center [182, 261] width 119 height 16
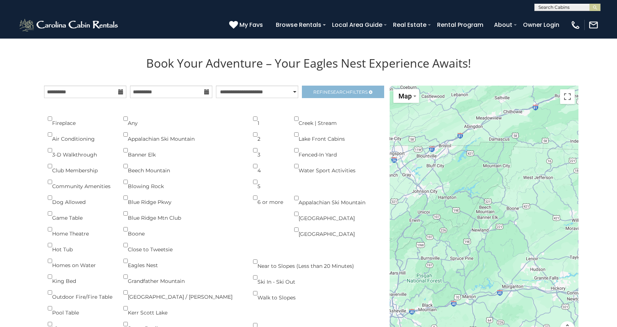
click at [333, 90] on span "Search" at bounding box center [339, 92] width 19 height 6
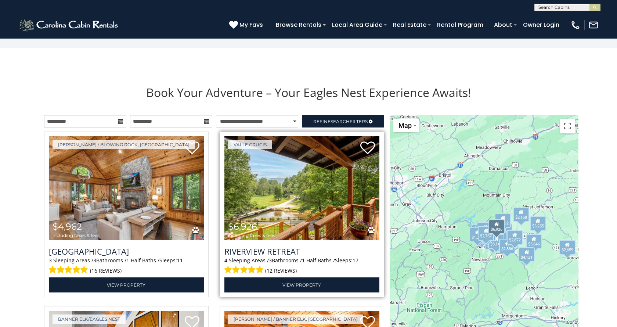
scroll to position [765, 0]
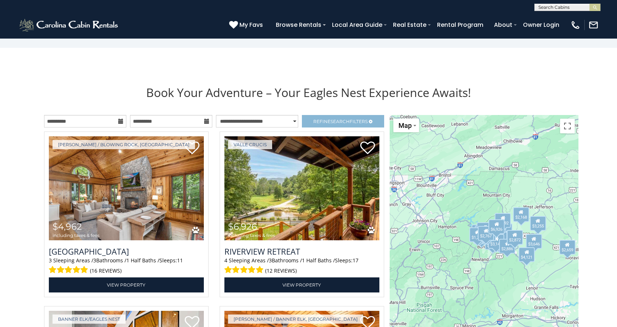
click at [375, 123] on link "Refine Search Filters" at bounding box center [343, 121] width 82 height 12
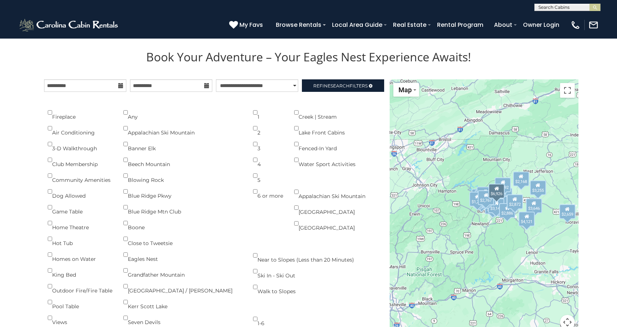
scroll to position [682, 0]
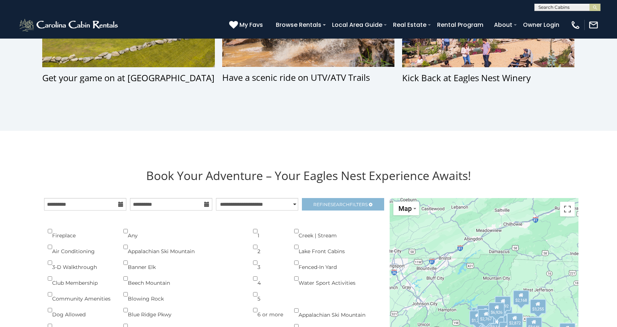
click at [371, 204] on icon at bounding box center [371, 204] width 4 height 4
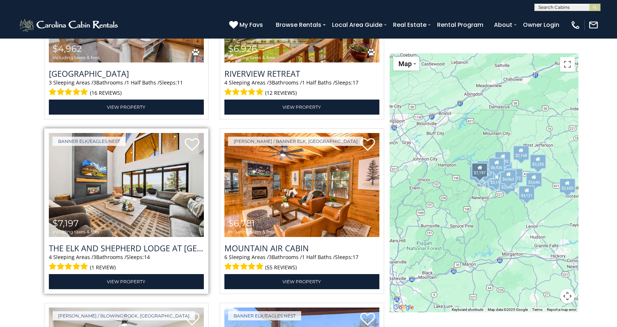
scroll to position [943, 0]
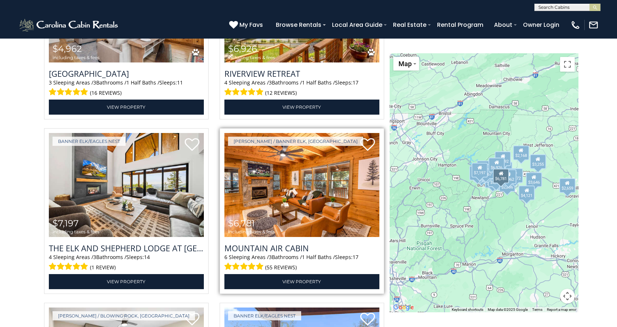
click at [292, 215] on img at bounding box center [301, 185] width 155 height 104
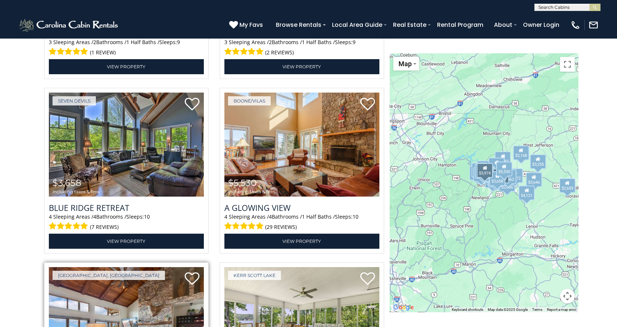
scroll to position [1505, 0]
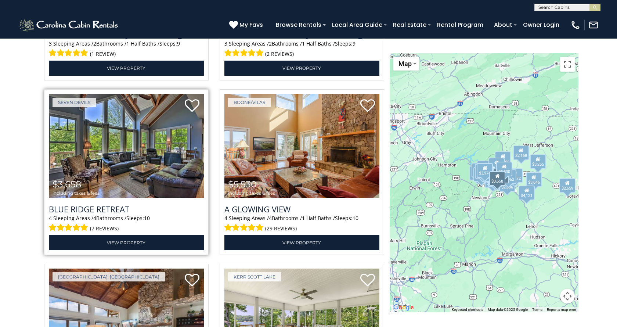
click at [135, 158] on img at bounding box center [126, 146] width 155 height 104
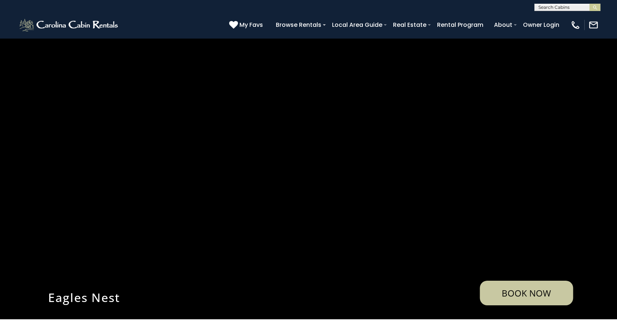
scroll to position [0, 0]
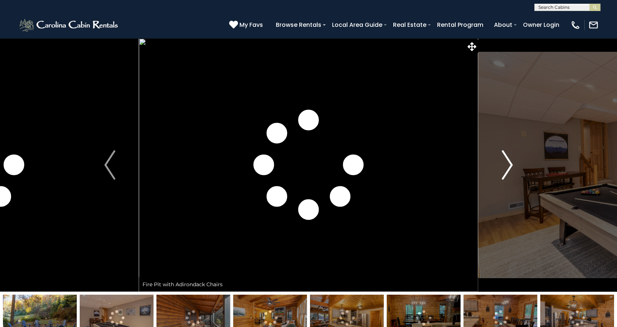
click at [512, 166] on img "Next" at bounding box center [506, 164] width 11 height 29
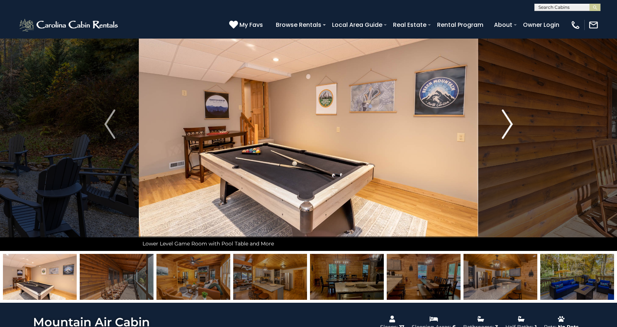
scroll to position [41, 0]
click at [509, 131] on img "Next" at bounding box center [506, 123] width 11 height 29
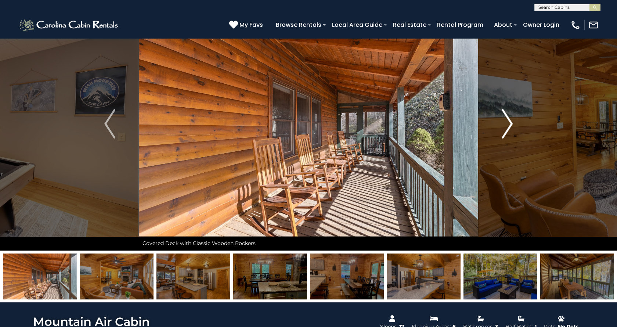
click at [509, 126] on img "Next" at bounding box center [506, 123] width 11 height 29
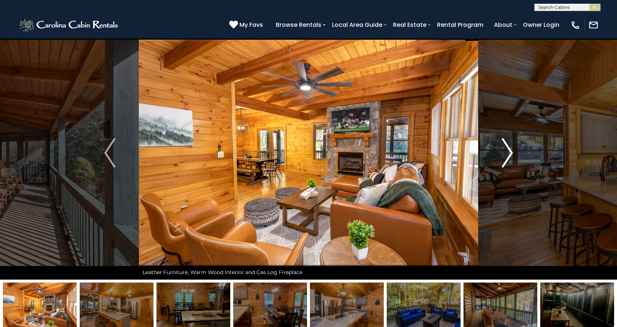
scroll to position [20, 0]
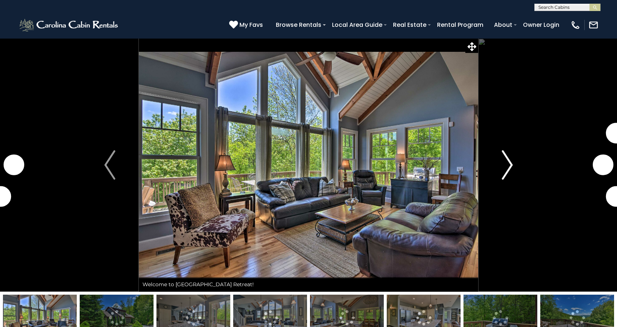
click at [509, 168] on img "Next" at bounding box center [506, 164] width 11 height 29
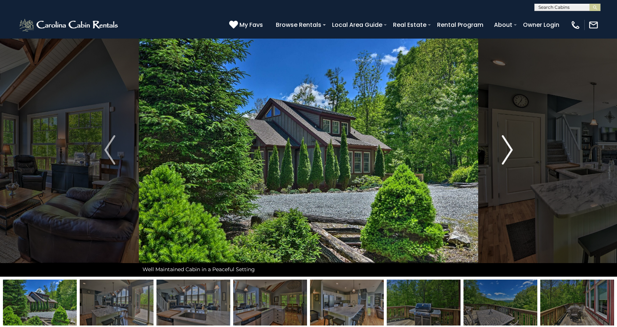
scroll to position [14, 0]
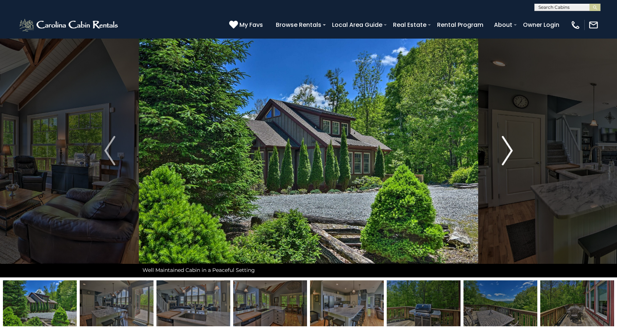
click at [508, 155] on img "Next" at bounding box center [506, 150] width 11 height 29
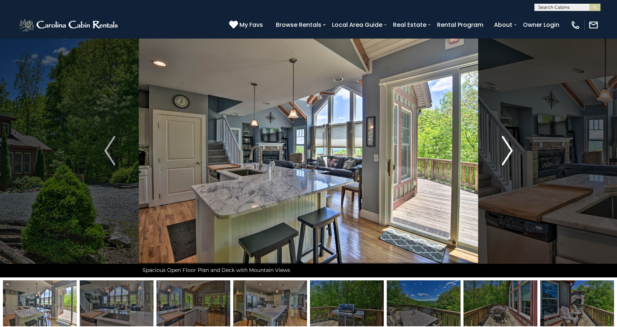
click at [508, 155] on img "Next" at bounding box center [506, 150] width 11 height 29
